Goal: Information Seeking & Learning: Learn about a topic

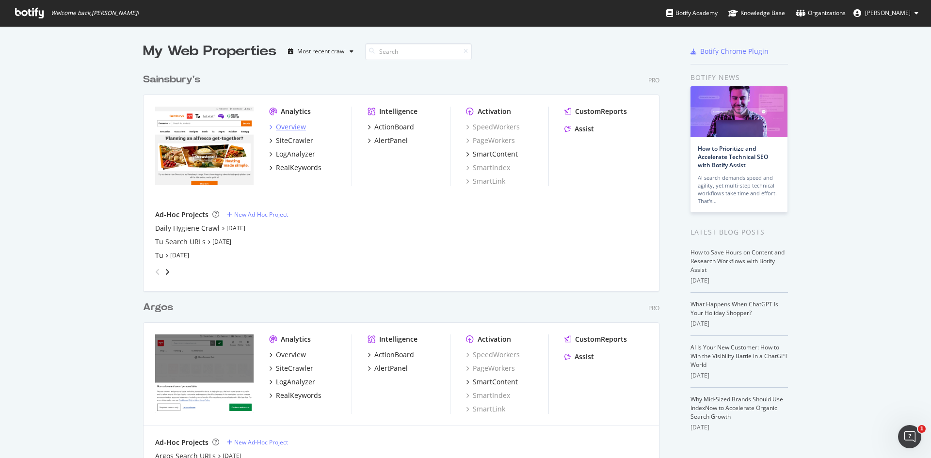
click at [272, 122] on div "Overview" at bounding box center [287, 127] width 37 height 10
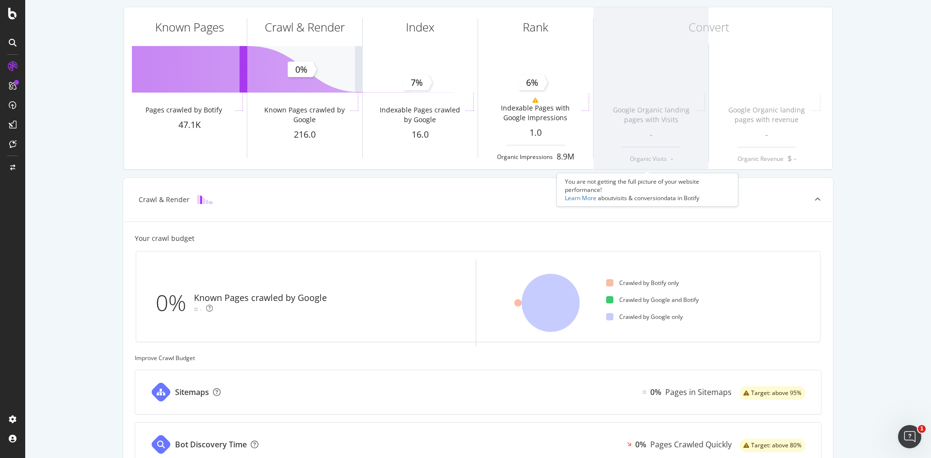
scroll to position [242, 0]
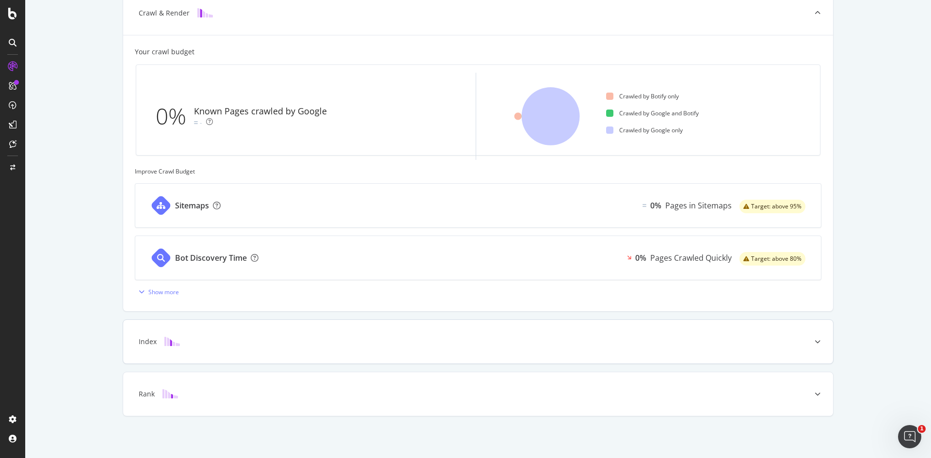
click at [330, 347] on div "Index" at bounding box center [478, 342] width 710 height 44
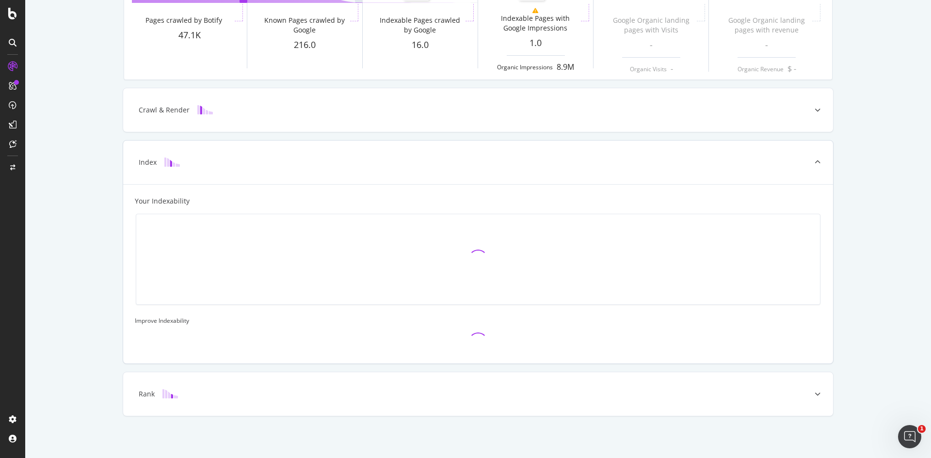
scroll to position [0, 0]
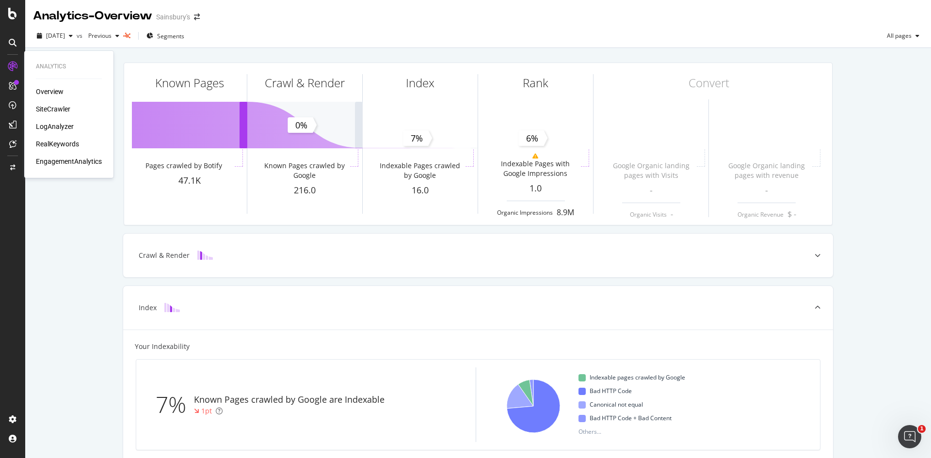
click at [54, 107] on div "SiteCrawler" at bounding box center [53, 109] width 34 height 10
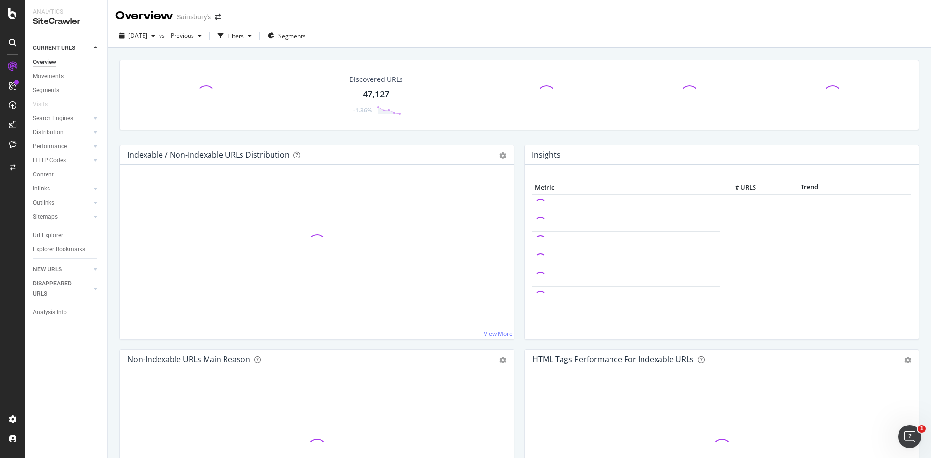
click at [393, 140] on div "Discovered URLs 47,127 -1.36%" at bounding box center [518, 102] width 809 height 85
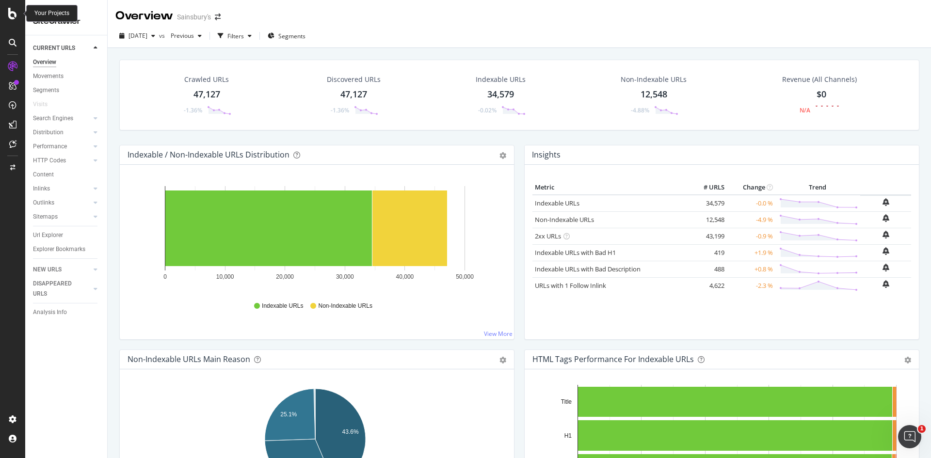
click at [10, 15] on icon at bounding box center [12, 14] width 9 height 12
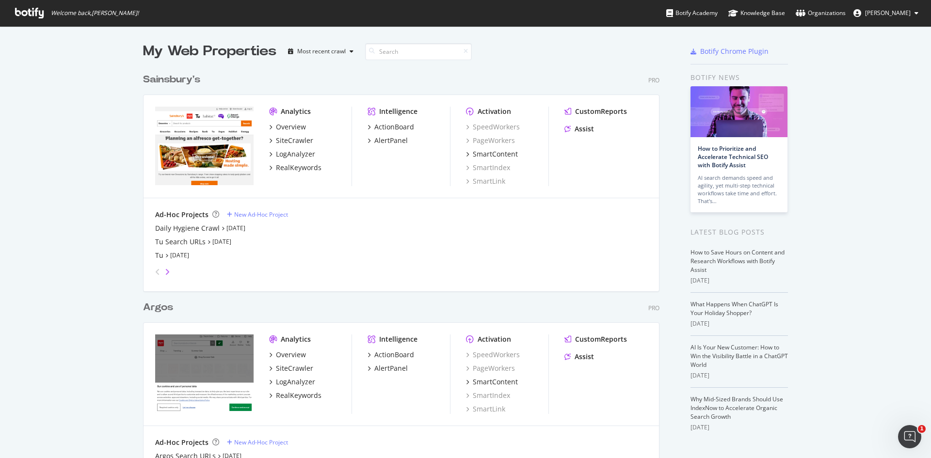
click at [165, 273] on icon "angle-right" at bounding box center [167, 272] width 5 height 8
click at [155, 273] on icon "angle-left" at bounding box center [157, 272] width 5 height 8
click at [165, 229] on div "Daily Hygiene Crawl" at bounding box center [187, 228] width 64 height 10
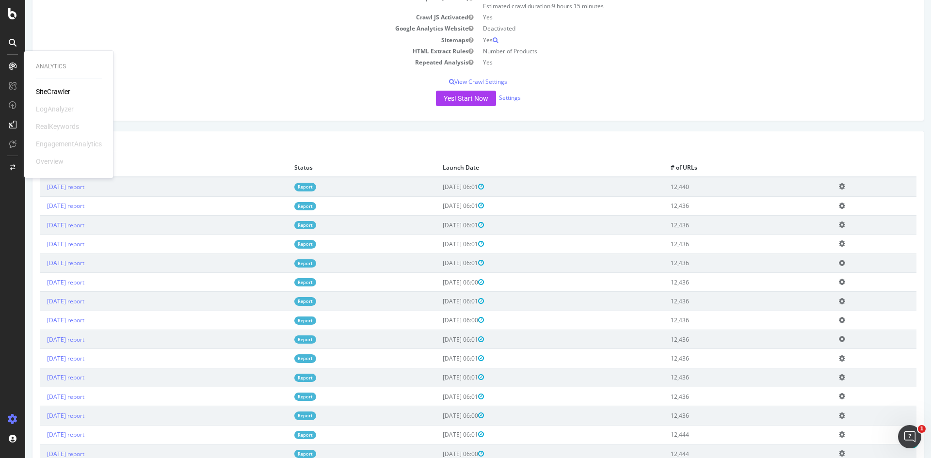
scroll to position [194, 0]
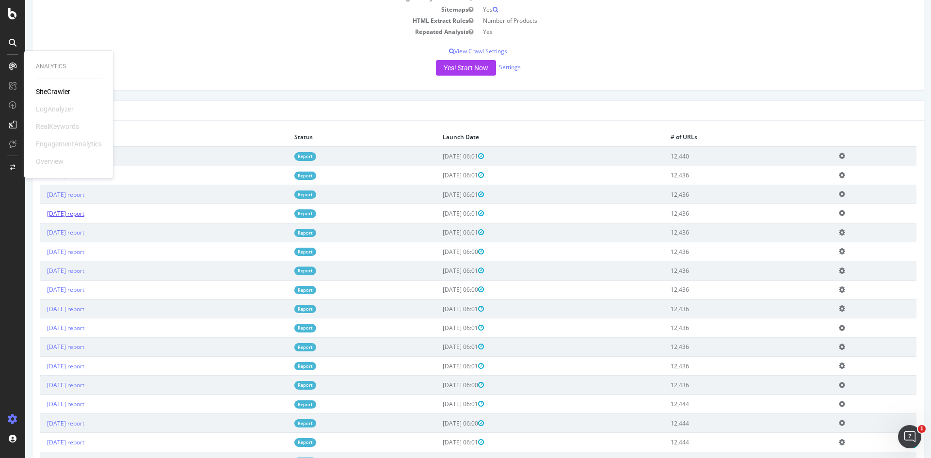
click at [68, 218] on link "2025 Sep. 13th report" at bounding box center [65, 213] width 37 height 8
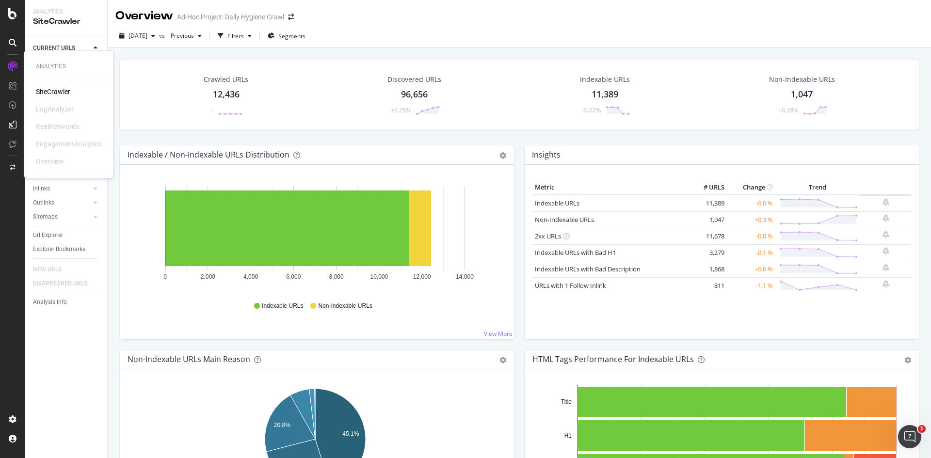
click at [48, 93] on div "SiteCrawler" at bounding box center [53, 92] width 34 height 10
click at [147, 33] on span "2025 Sep. 13th" at bounding box center [137, 36] width 19 height 8
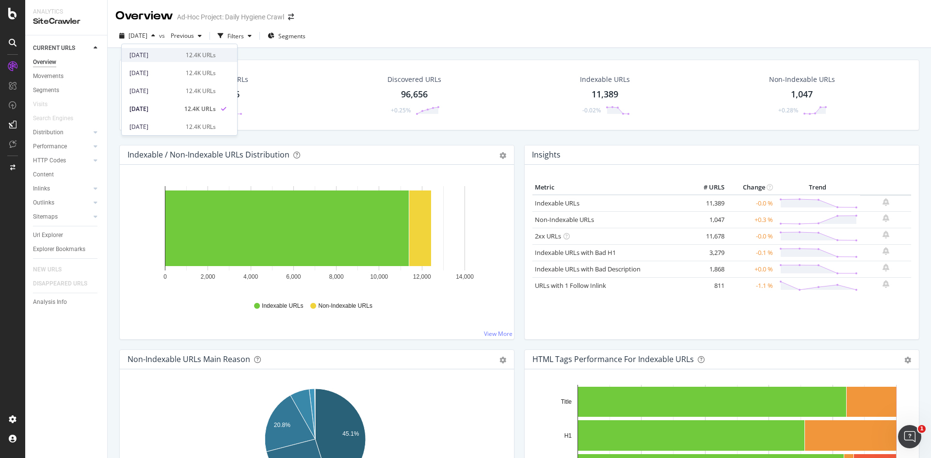
click at [218, 59] on span at bounding box center [224, 55] width 12 height 12
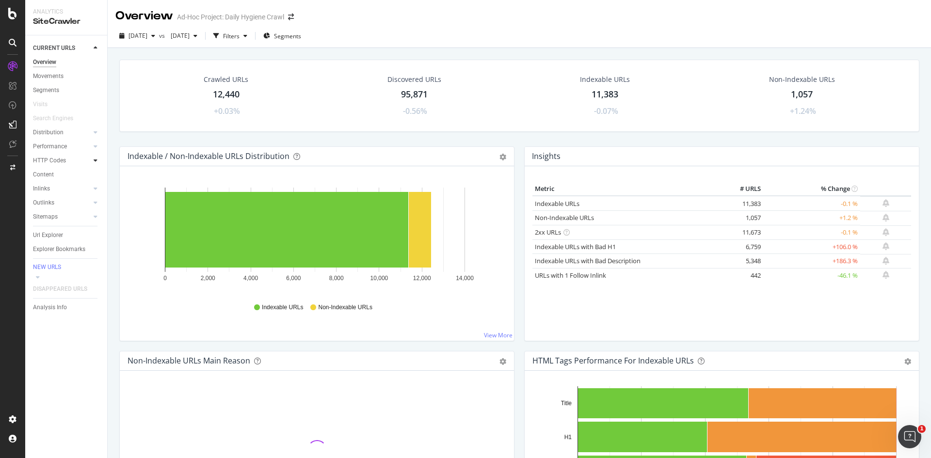
click at [92, 159] on div at bounding box center [96, 161] width 10 height 10
click at [95, 160] on icon at bounding box center [96, 161] width 4 height 6
click at [92, 131] on div at bounding box center [96, 132] width 10 height 10
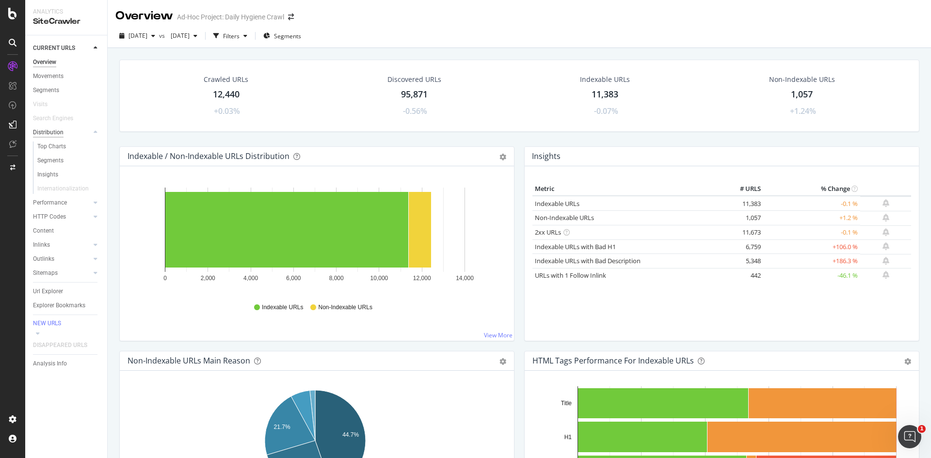
click at [47, 135] on div "Distribution" at bounding box center [48, 132] width 31 height 10
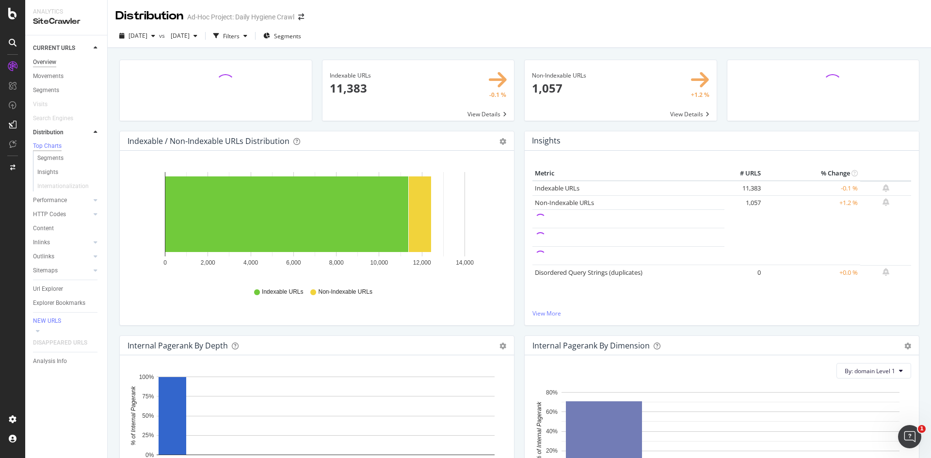
click at [50, 59] on div "Overview" at bounding box center [44, 62] width 23 height 10
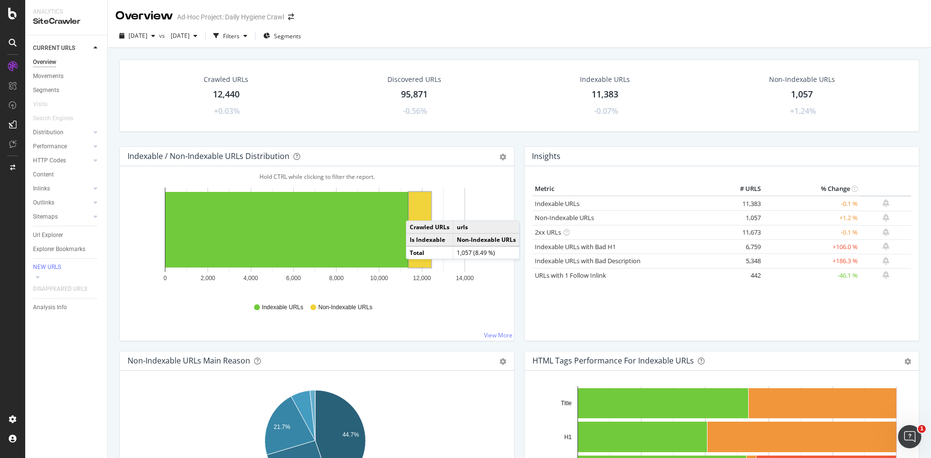
click at [415, 211] on rect "A chart." at bounding box center [420, 230] width 22 height 76
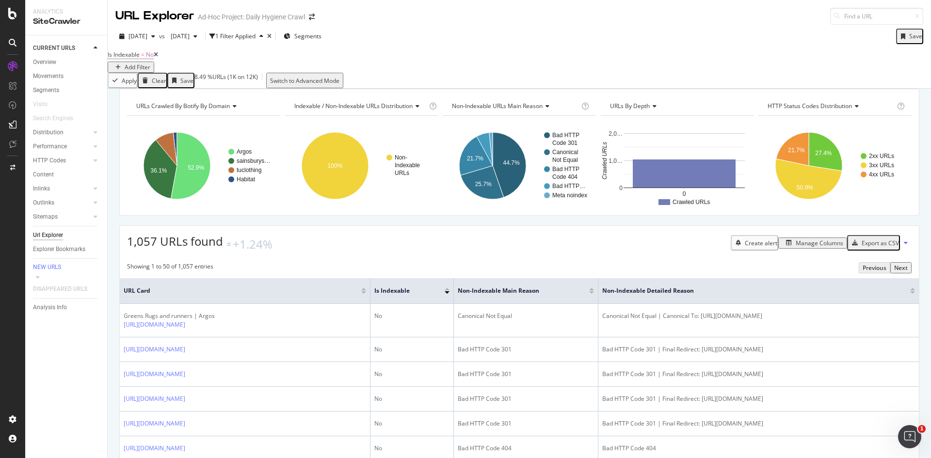
click at [418, 109] on icon at bounding box center [415, 106] width 7 height 6
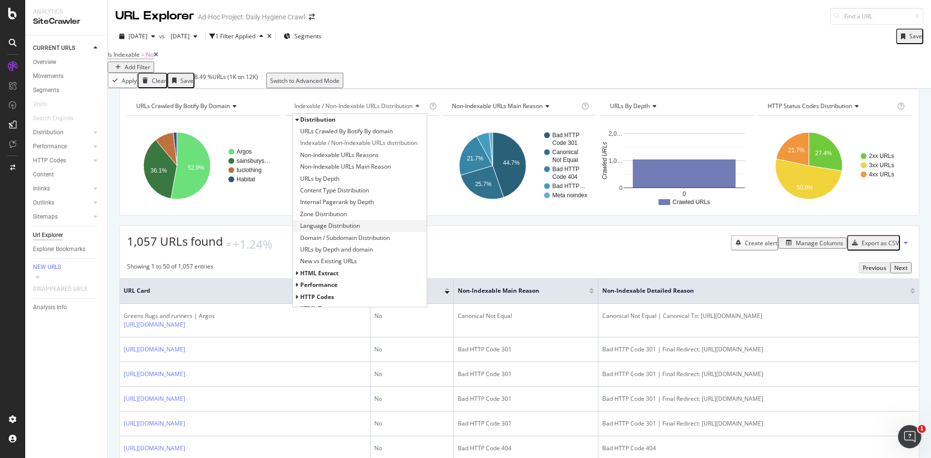
click at [349, 231] on span "Language Distribution" at bounding box center [330, 226] width 60 height 10
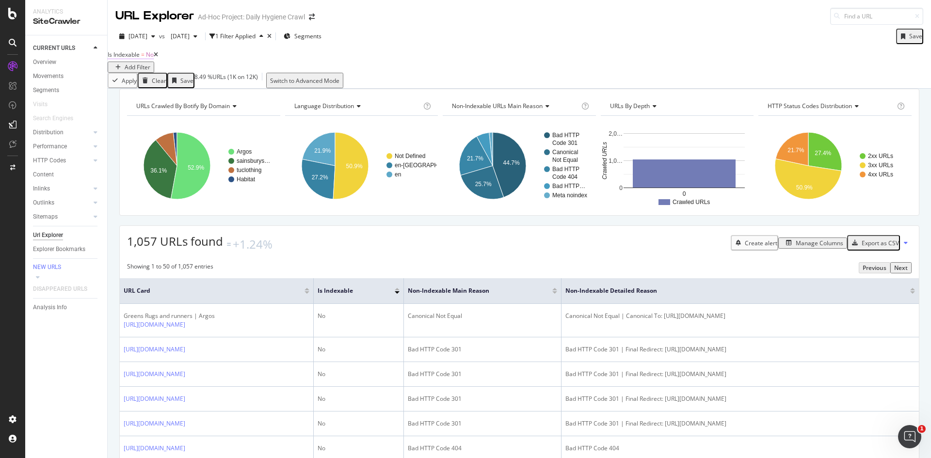
click at [149, 59] on span "Is Indexable = No" at bounding box center [131, 54] width 46 height 9
click at [139, 93] on div "No" at bounding box center [150, 86] width 68 height 16
click at [144, 103] on div "Yes" at bounding box center [149, 98] width 67 height 10
click at [271, 92] on div "Apply" at bounding box center [285, 77] width 28 height 28
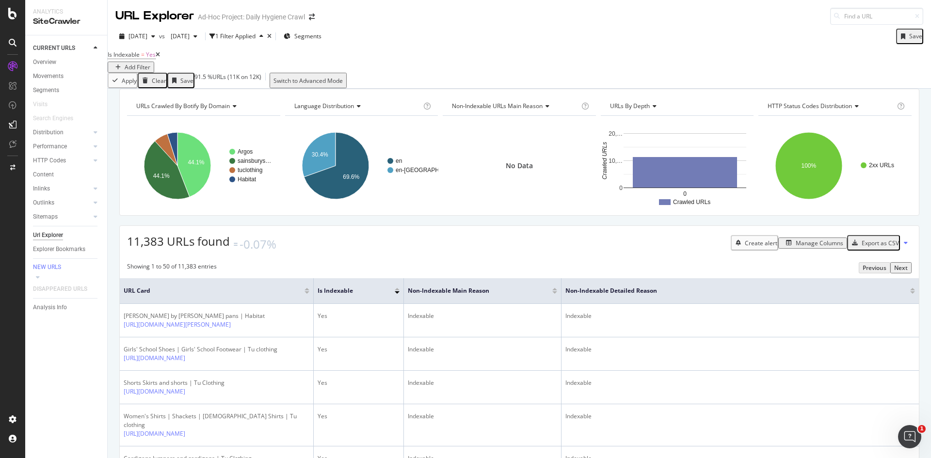
click at [134, 62] on span "Is Indexable = Yes" at bounding box center [134, 55] width 52 height 14
click at [134, 59] on span "Is Indexable" at bounding box center [124, 54] width 32 height 8
click at [139, 93] on div "Yes" at bounding box center [150, 86] width 68 height 16
click at [135, 113] on div "No" at bounding box center [149, 108] width 67 height 10
drag, startPoint x: 224, startPoint y: 120, endPoint x: 308, endPoint y: 108, distance: 84.7
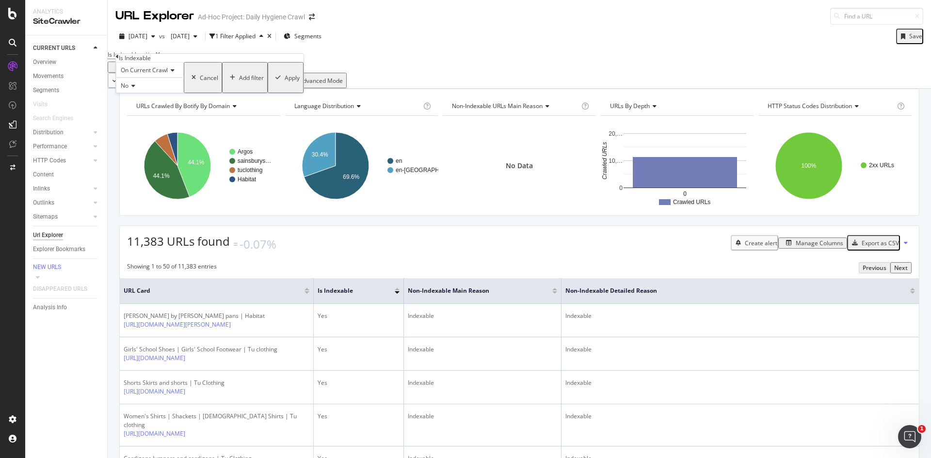
click at [284, 82] on div "Apply" at bounding box center [291, 78] width 15 height 8
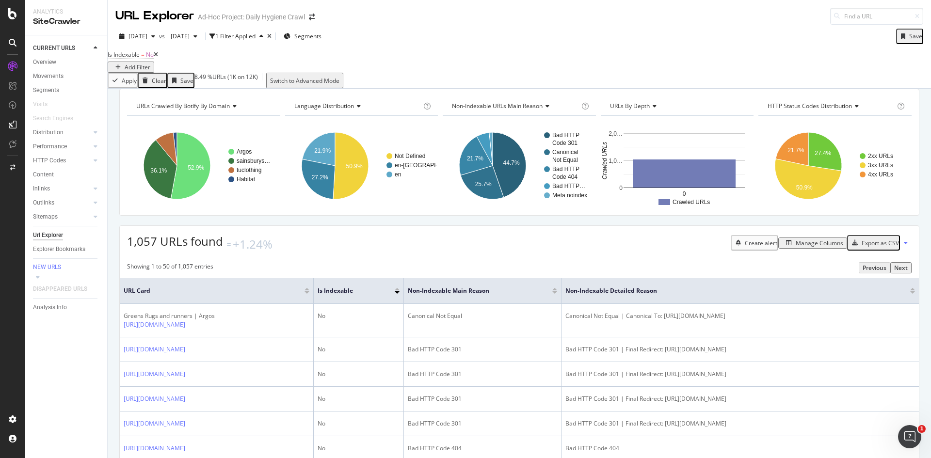
click at [310, 89] on div "URLs Crawled By Botify By domain Chart (by Value) Table Expand Export as CSV Ex…" at bounding box center [519, 89] width 823 height 0
click at [816, 160] on icon "A chart." at bounding box center [824, 151] width 33 height 39
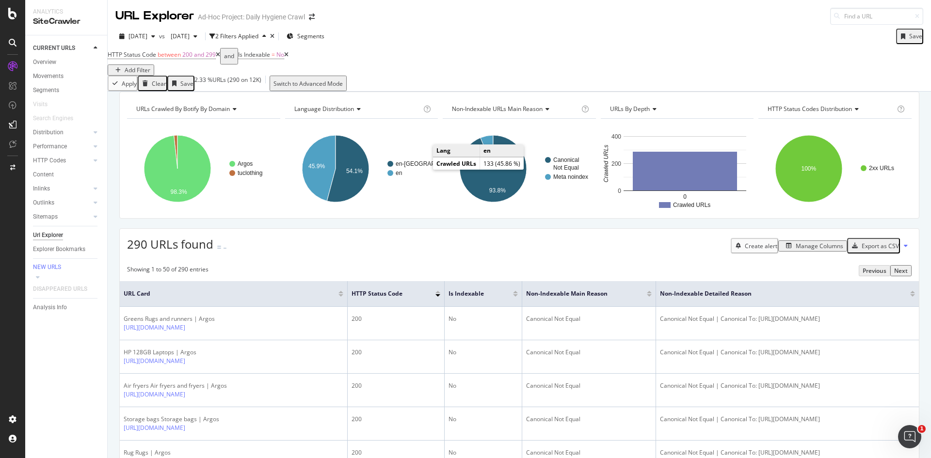
click at [220, 58] on icon at bounding box center [218, 55] width 4 height 6
